Goal: Task Accomplishment & Management: Use online tool/utility

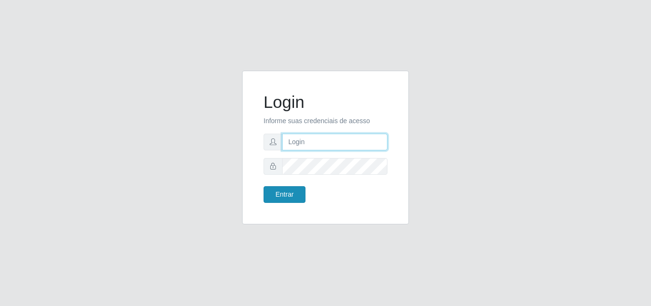
type input "analucia@cestao"
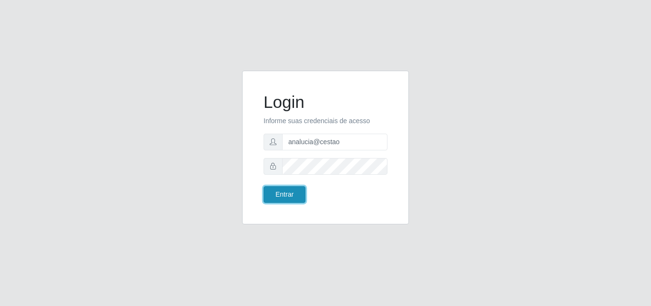
click at [293, 195] on button "Entrar" at bounding box center [285, 194] width 42 height 17
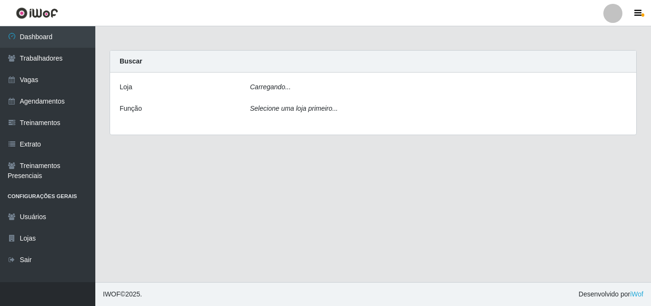
click at [281, 199] on main "Carregando... Buscar [PERSON_NAME]... Função Selecione uma loja primeiro..." at bounding box center [373, 154] width 556 height 256
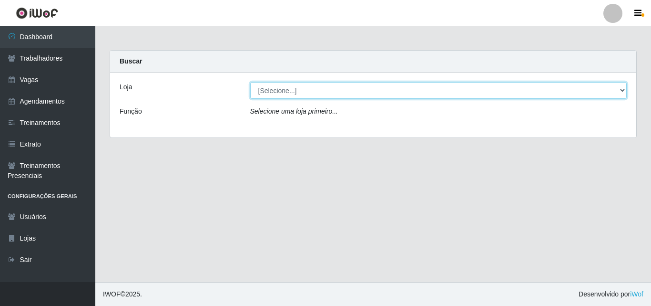
click at [623, 91] on select "[Selecione...] O Cestão - Geisel" at bounding box center [438, 90] width 377 height 17
select select "224"
click at [250, 82] on select "[Selecione...] O Cestão - Geisel" at bounding box center [438, 90] width 377 height 17
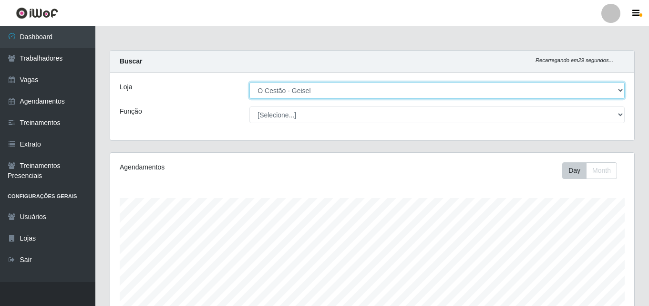
scroll to position [198, 524]
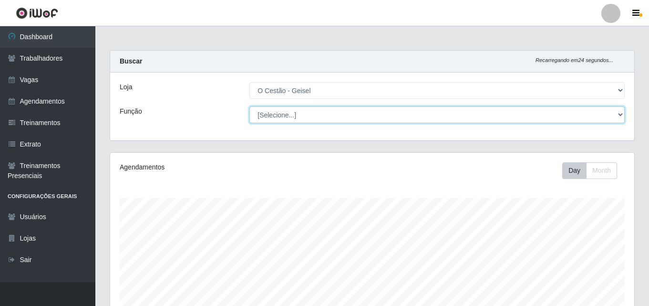
click at [619, 114] on select "[Selecione...] ASG ASG + ASG ++ Auxiliar de Estoque Auxiliar de Estoque + Auxil…" at bounding box center [436, 114] width 375 height 17
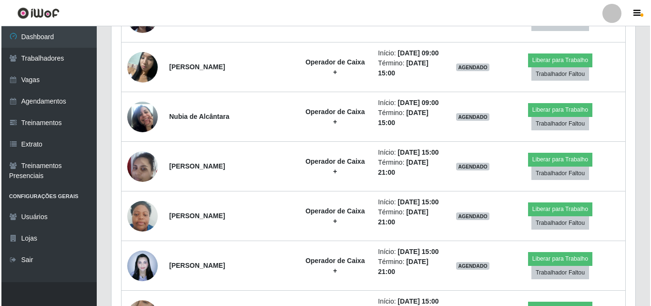
scroll to position [477, 0]
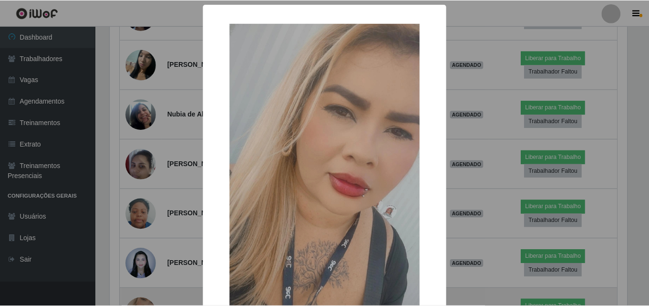
scroll to position [198, 519]
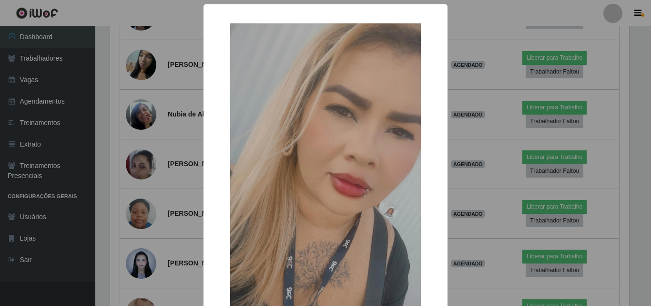
click at [117, 8] on div "× OK Cancel" at bounding box center [325, 153] width 651 height 306
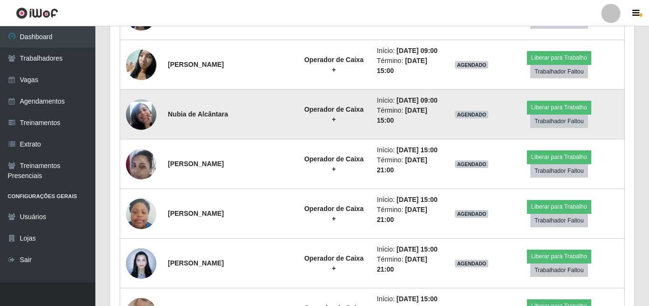
scroll to position [198, 524]
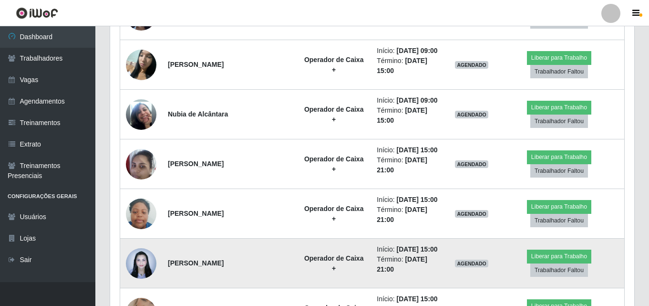
click at [140, 243] on img at bounding box center [141, 263] width 31 height 41
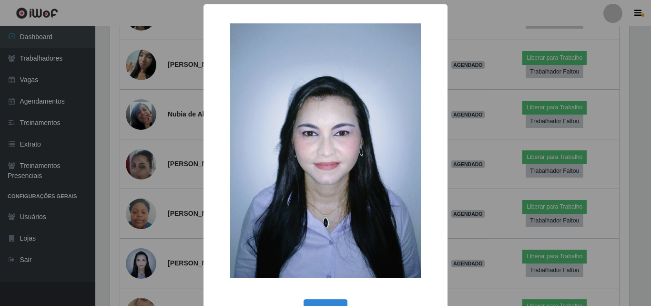
click at [132, 8] on div "× OK Cancel" at bounding box center [325, 153] width 651 height 306
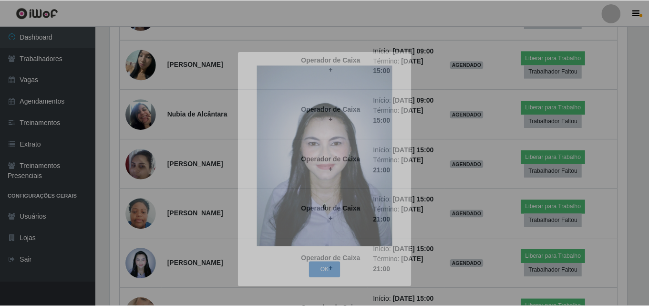
scroll to position [198, 524]
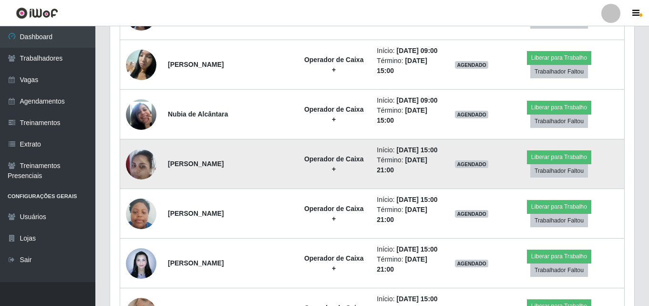
click at [139, 144] on img at bounding box center [141, 164] width 31 height 41
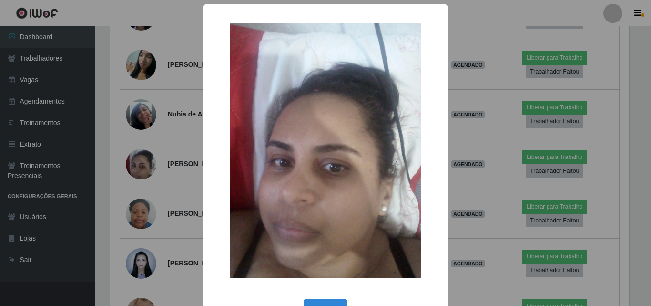
click at [142, 87] on div "× OK Cancel" at bounding box center [325, 153] width 651 height 306
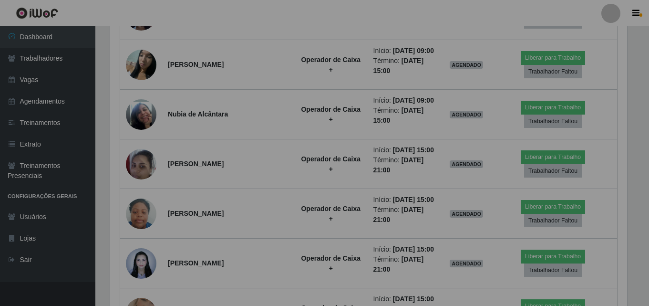
scroll to position [198, 524]
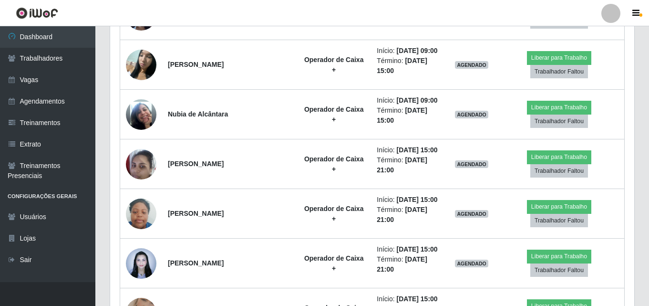
click at [142, 87] on img at bounding box center [141, 114] width 31 height 54
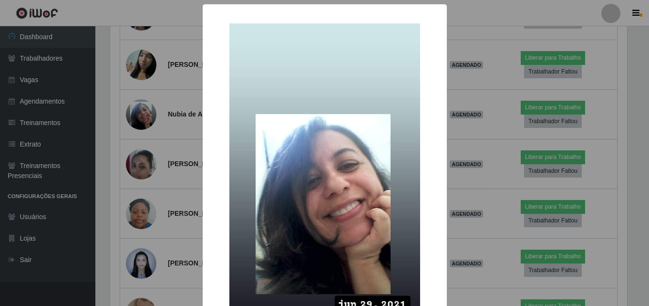
scroll to position [198, 519]
click at [74, 83] on div "× OK Cancel" at bounding box center [325, 153] width 651 height 306
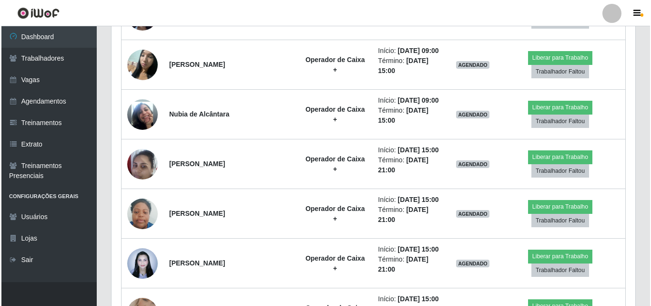
scroll to position [210, 0]
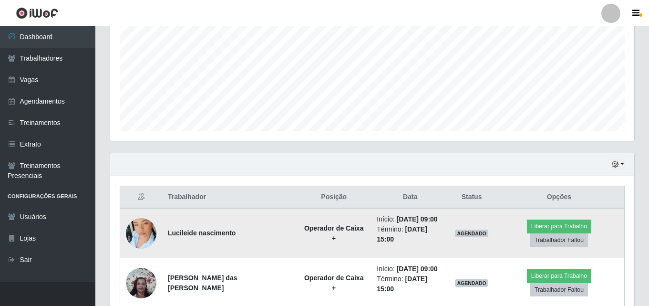
click at [144, 227] on img at bounding box center [141, 233] width 31 height 54
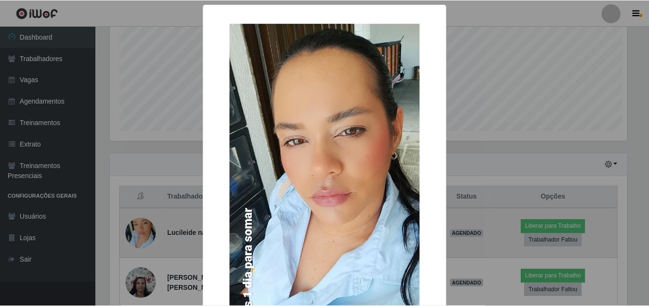
scroll to position [198, 519]
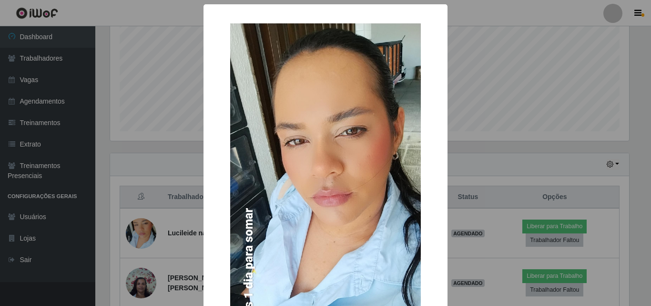
click at [138, 221] on div "× OK Cancel" at bounding box center [325, 153] width 651 height 306
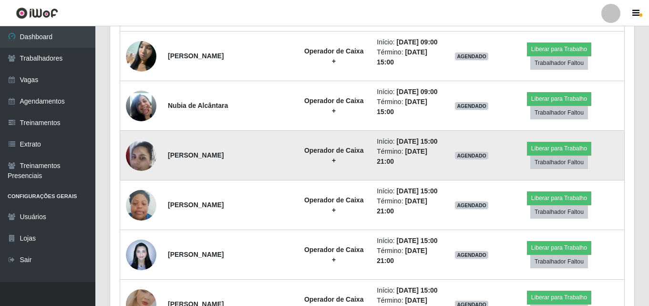
scroll to position [491, 0]
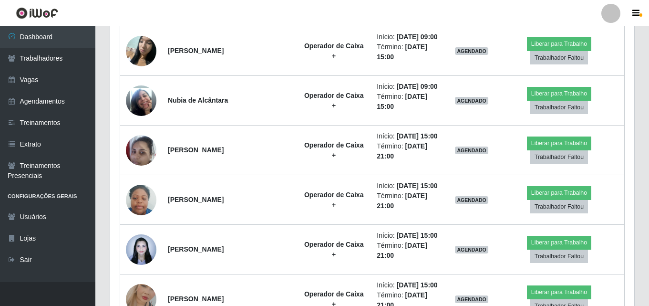
drag, startPoint x: 644, startPoint y: 163, endPoint x: 651, endPoint y: 103, distance: 60.0
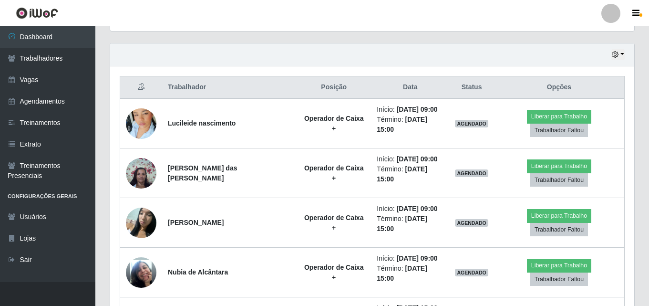
scroll to position [338, 0]
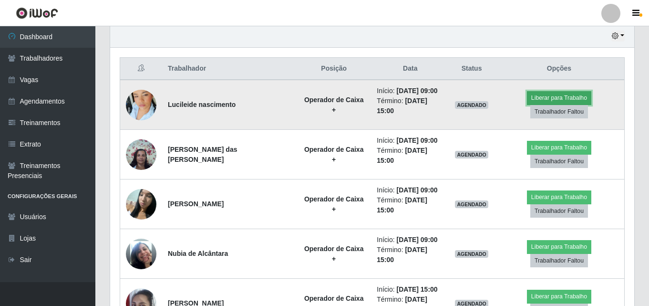
click at [527, 102] on button "Liberar para Trabalho" at bounding box center [559, 97] width 64 height 13
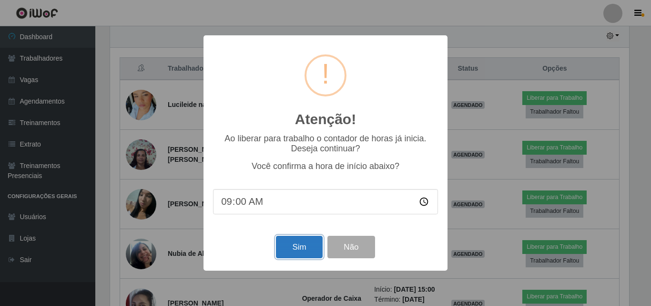
click at [310, 244] on button "Sim" at bounding box center [299, 247] width 46 height 22
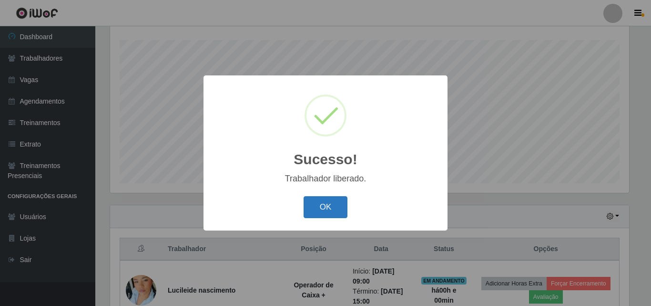
click at [330, 210] on button "OK" at bounding box center [326, 207] width 44 height 22
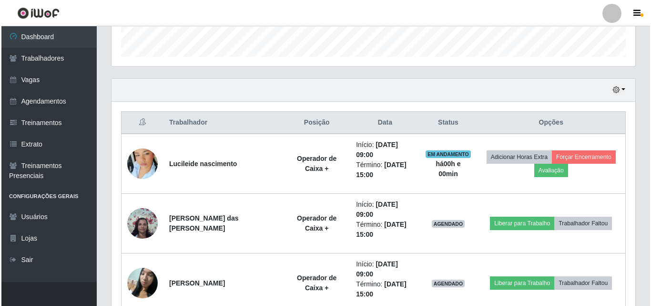
scroll to position [301, 0]
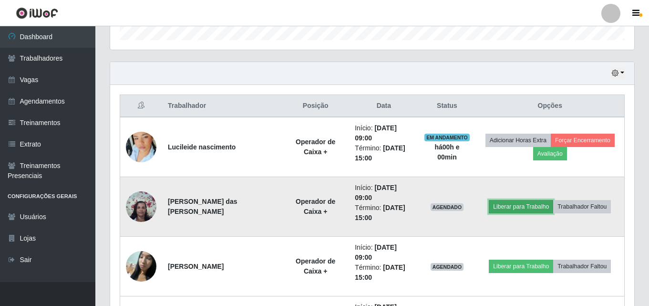
click at [524, 207] on button "Liberar para Trabalho" at bounding box center [521, 206] width 64 height 13
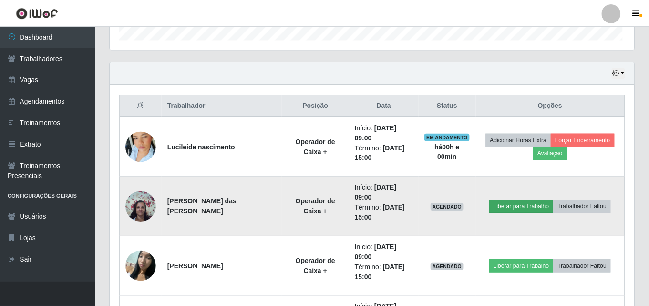
scroll to position [198, 519]
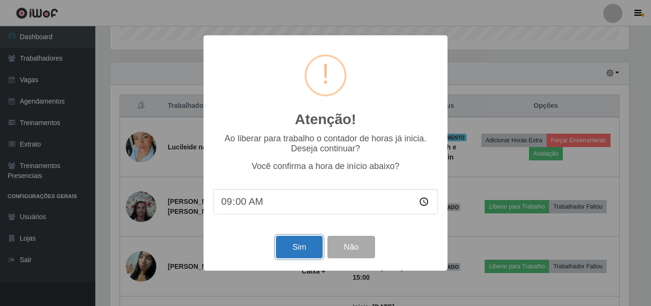
click at [291, 247] on button "Sim" at bounding box center [299, 247] width 46 height 22
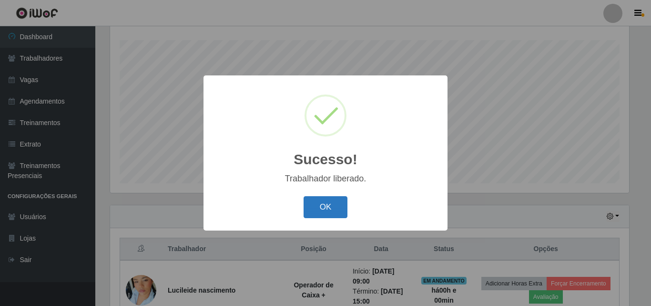
click at [329, 215] on button "OK" at bounding box center [326, 207] width 44 height 22
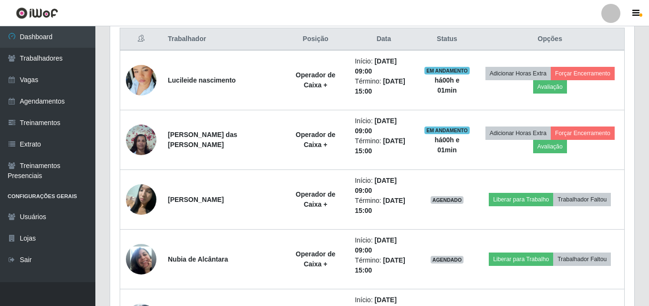
scroll to position [370, 0]
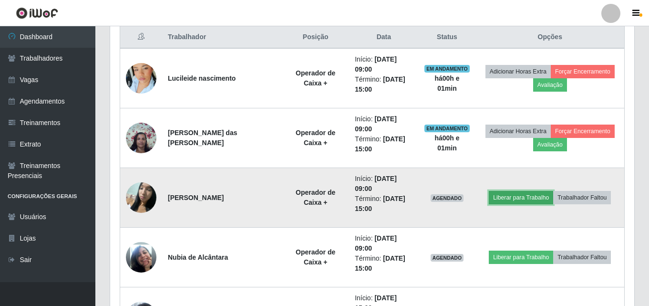
click at [503, 198] on button "Liberar para Trabalho" at bounding box center [521, 197] width 64 height 13
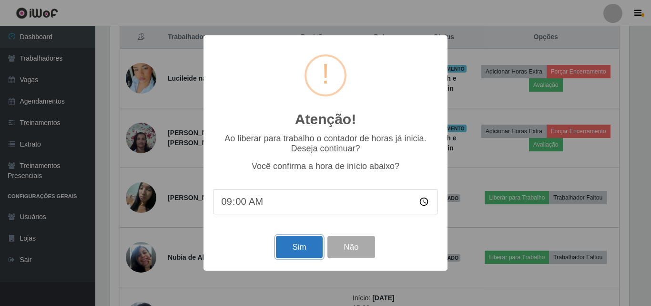
click at [305, 246] on button "Sim" at bounding box center [299, 247] width 46 height 22
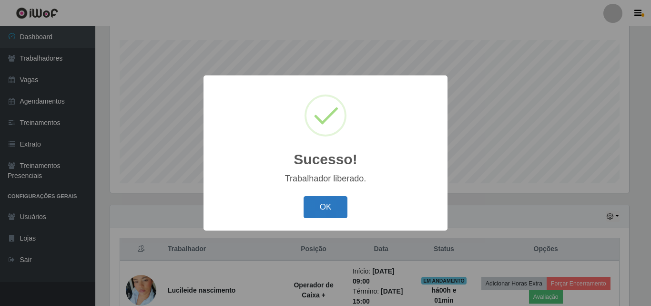
click at [322, 208] on button "OK" at bounding box center [326, 207] width 44 height 22
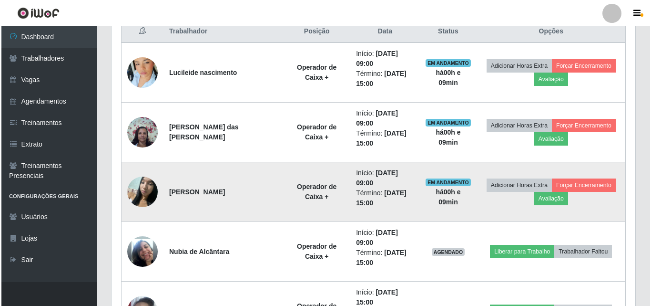
scroll to position [423, 0]
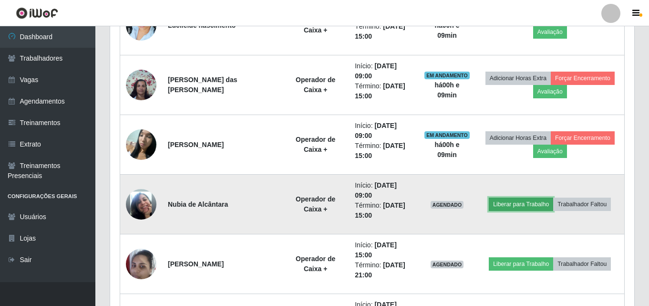
click at [527, 203] on button "Liberar para Trabalho" at bounding box center [521, 203] width 64 height 13
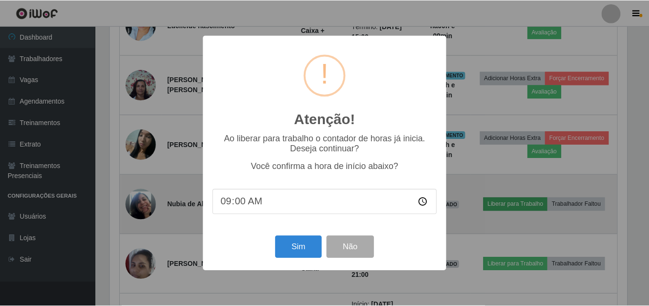
scroll to position [198, 519]
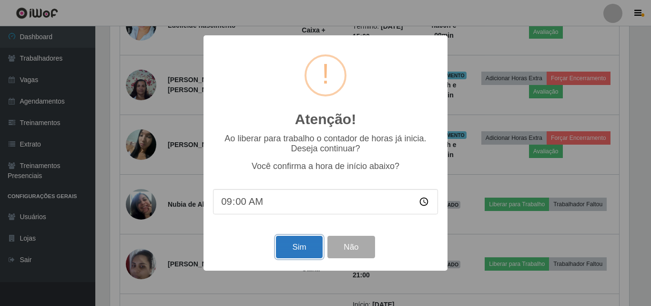
click at [284, 246] on button "Sim" at bounding box center [299, 247] width 46 height 22
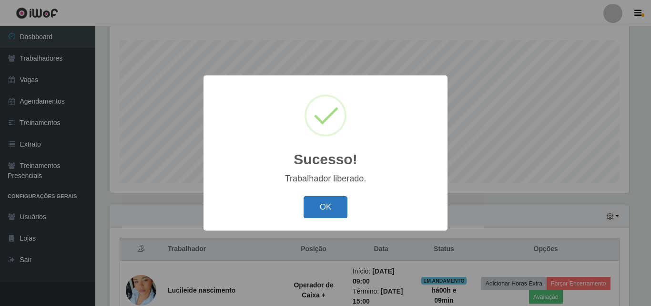
click at [327, 207] on button "OK" at bounding box center [326, 207] width 44 height 22
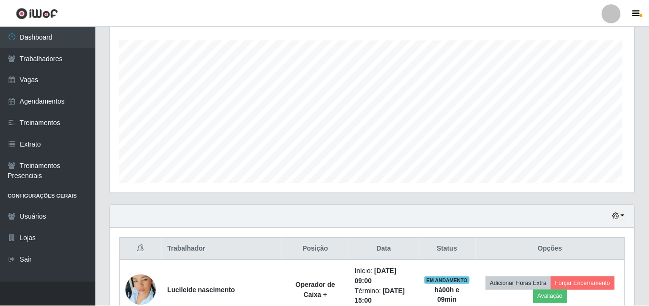
scroll to position [198, 524]
